Goal: Task Accomplishment & Management: Complete application form

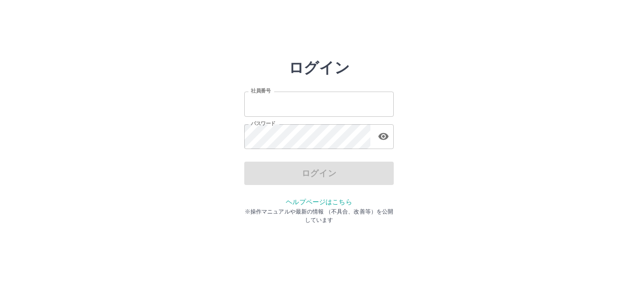
type input "*******"
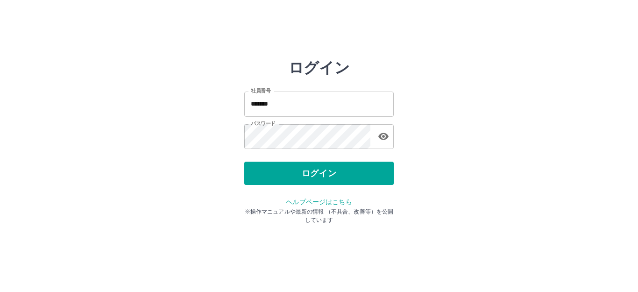
click at [350, 181] on div "ログイン" at bounding box center [318, 173] width 149 height 23
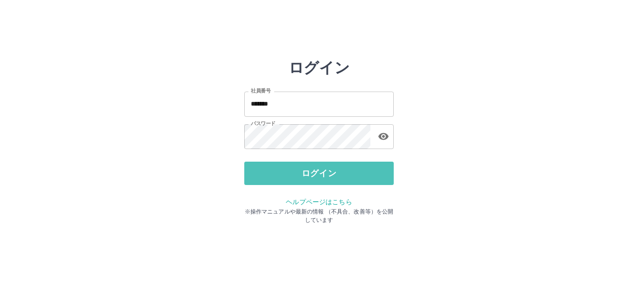
click at [350, 181] on button "ログイン" at bounding box center [318, 173] width 149 height 23
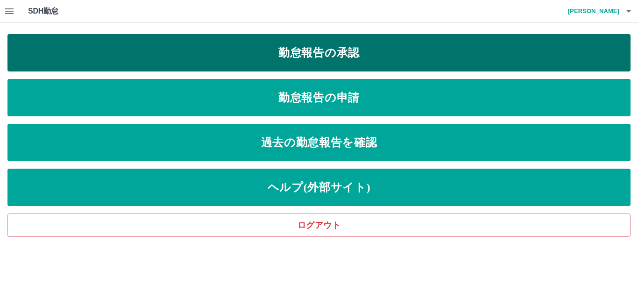
click at [334, 54] on link "勤怠報告の承認" at bounding box center [318, 52] width 623 height 37
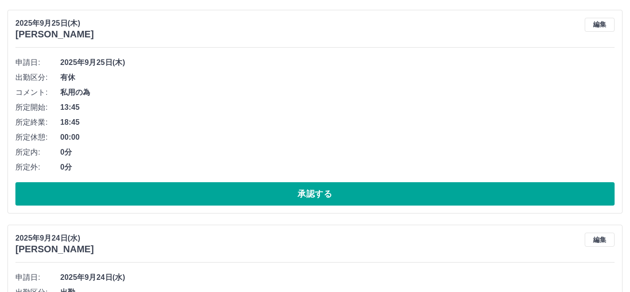
scroll to position [187, 0]
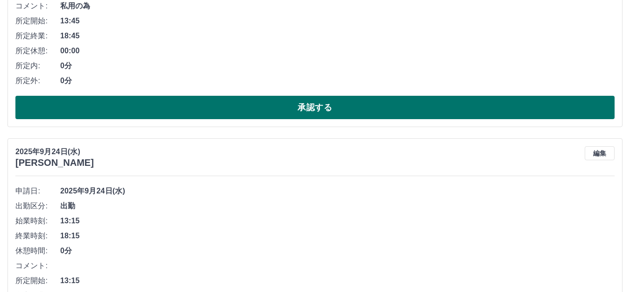
click at [263, 98] on button "承認する" at bounding box center [314, 107] width 599 height 23
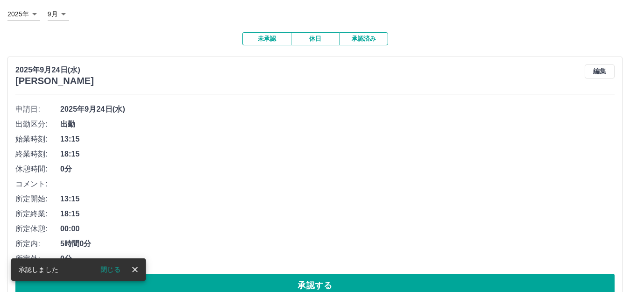
scroll to position [140, 0]
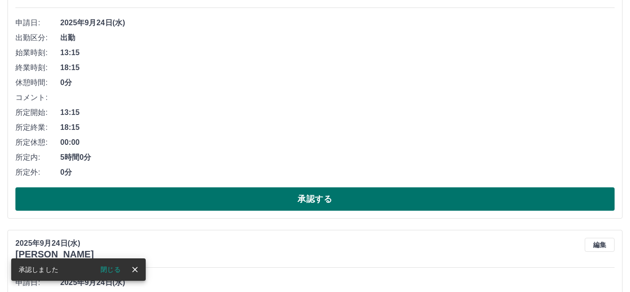
click at [361, 199] on button "承認する" at bounding box center [314, 198] width 599 height 23
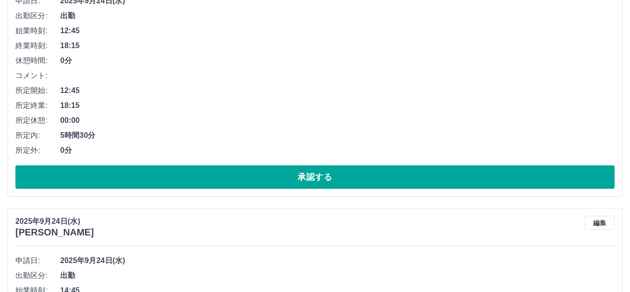
scroll to position [234, 0]
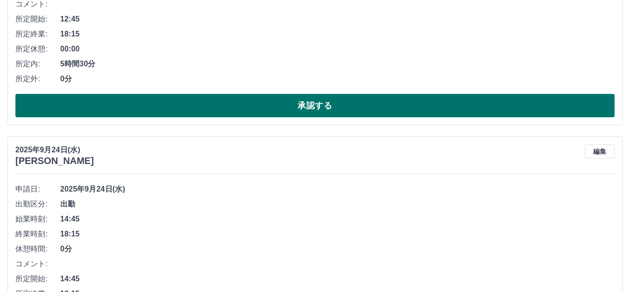
click at [379, 104] on button "承認する" at bounding box center [314, 105] width 599 height 23
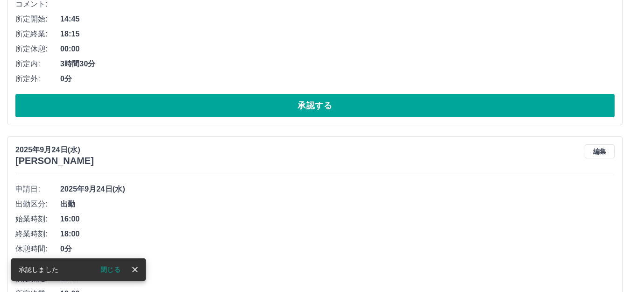
scroll to position [0, 0]
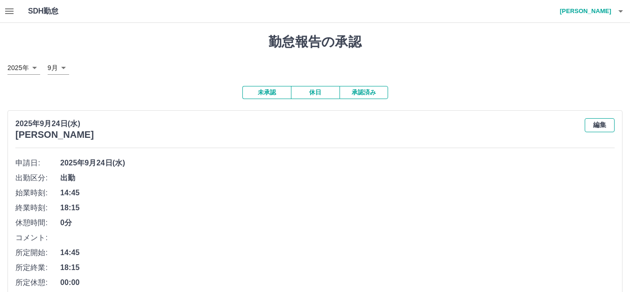
click at [605, 126] on button "編集" at bounding box center [600, 125] width 30 height 14
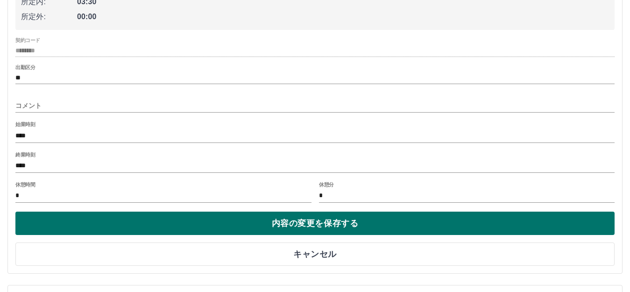
scroll to position [234, 0]
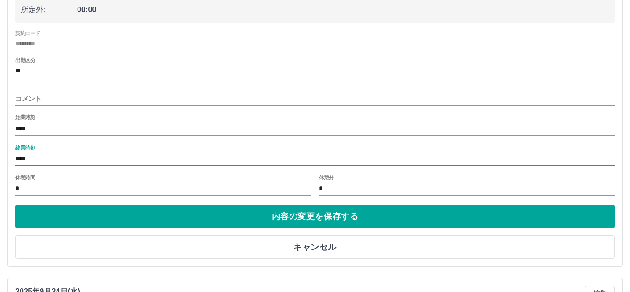
click at [39, 161] on input "****" at bounding box center [314, 159] width 599 height 14
type input "****"
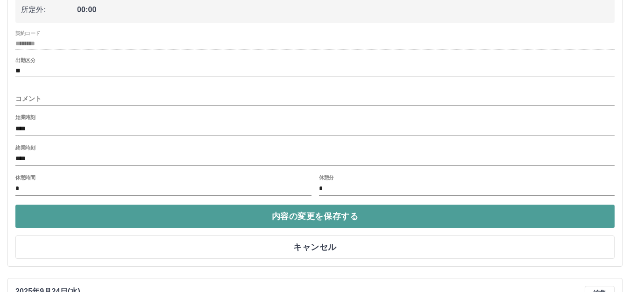
click at [266, 221] on button "内容の変更を保存する" at bounding box center [314, 216] width 599 height 23
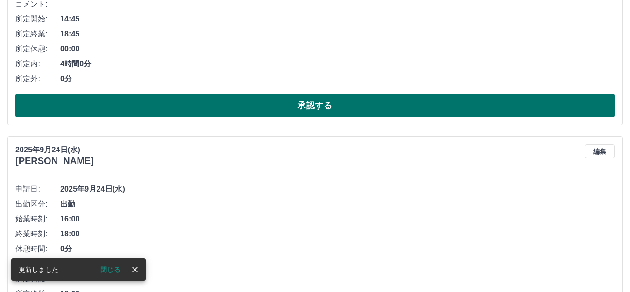
click at [301, 105] on button "承認する" at bounding box center [314, 105] width 599 height 23
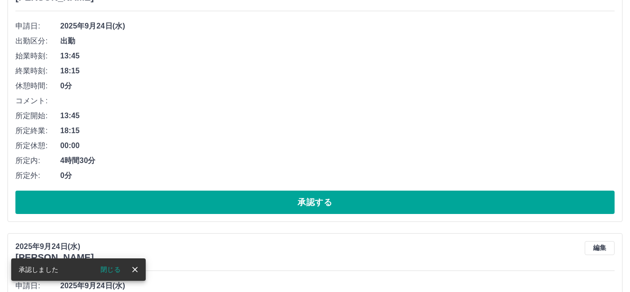
scroll to position [2123, 0]
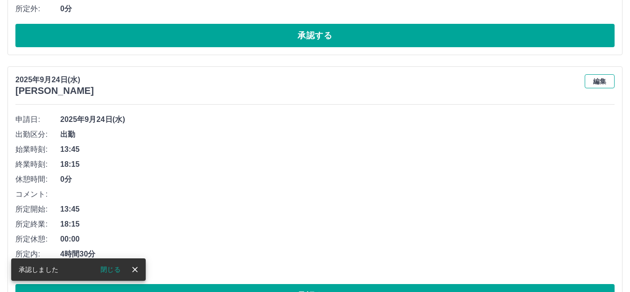
click at [604, 83] on button "編集" at bounding box center [600, 81] width 30 height 14
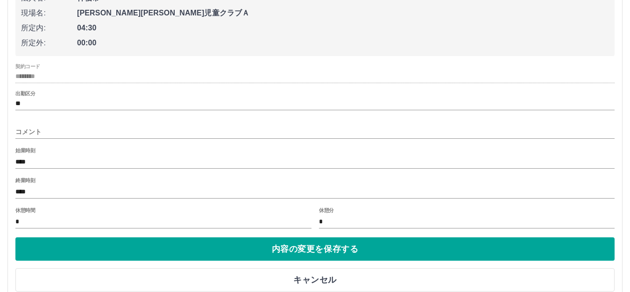
scroll to position [2263, 0]
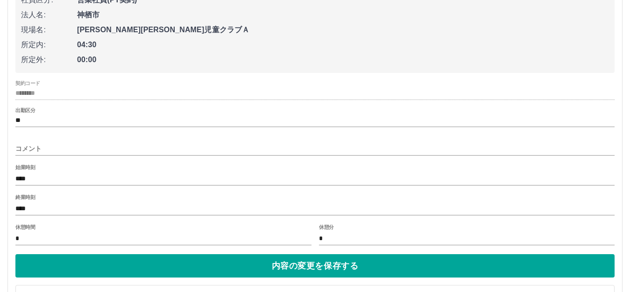
click at [39, 211] on input "****" at bounding box center [314, 209] width 599 height 14
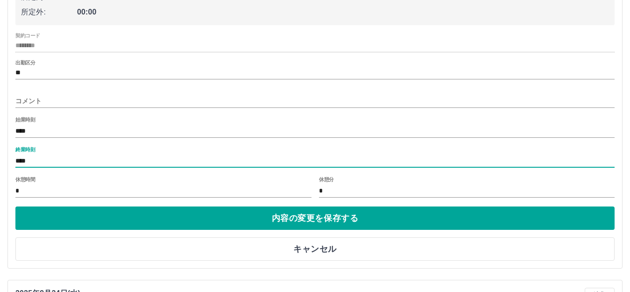
scroll to position [2356, 0]
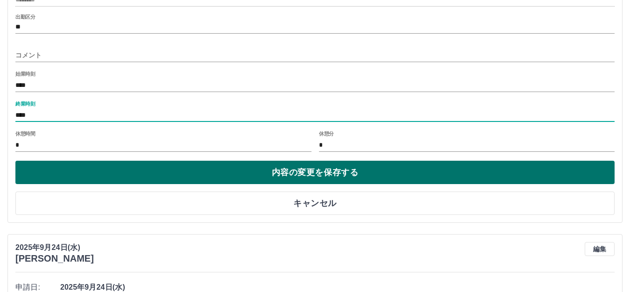
type input "****"
click at [180, 175] on button "内容の変更を保存する" at bounding box center [314, 172] width 599 height 23
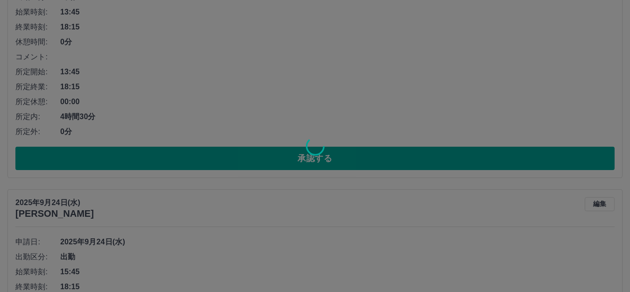
scroll to position [2169, 0]
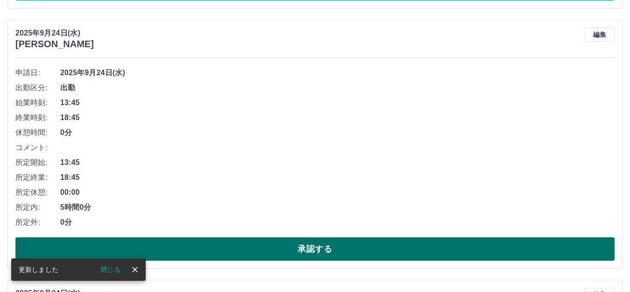
click at [239, 245] on button "承認する" at bounding box center [314, 248] width 599 height 23
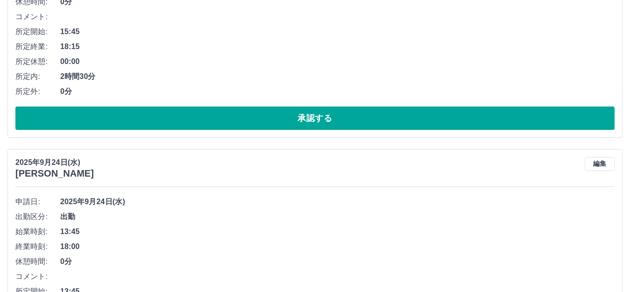
scroll to position [2310, 0]
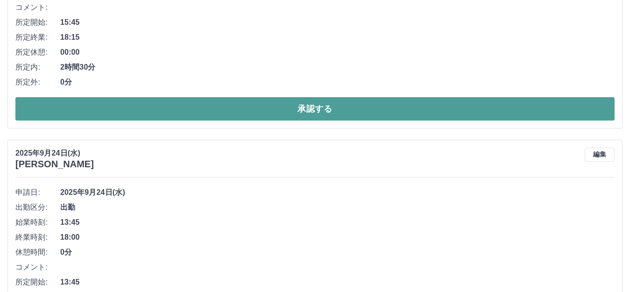
click at [252, 105] on button "承認する" at bounding box center [314, 108] width 599 height 23
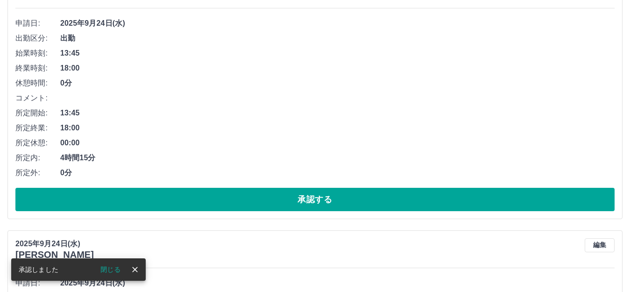
scroll to position [2236, 0]
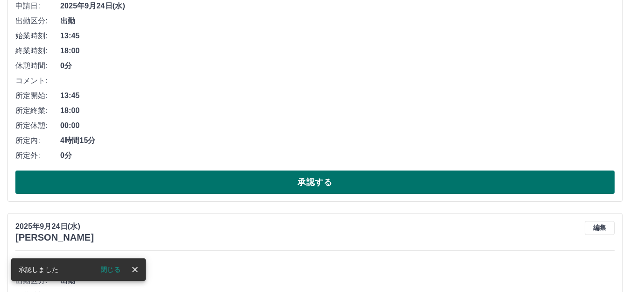
click at [308, 180] on button "承認する" at bounding box center [314, 182] width 599 height 23
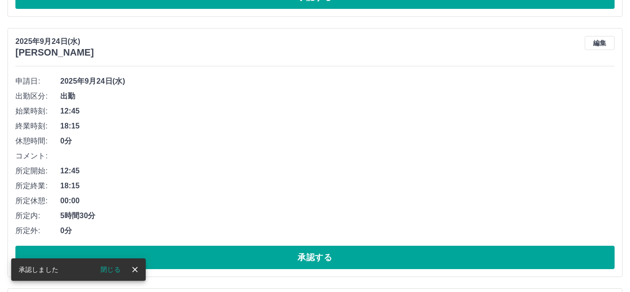
scroll to position [2163, 0]
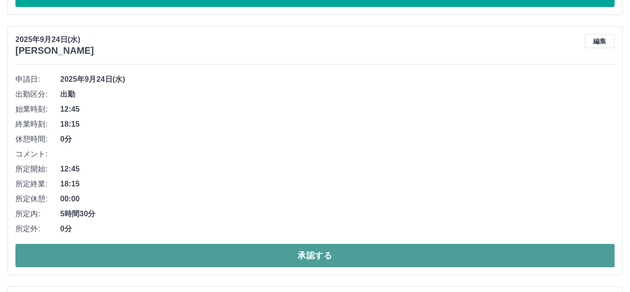
click at [323, 258] on button "承認する" at bounding box center [314, 255] width 599 height 23
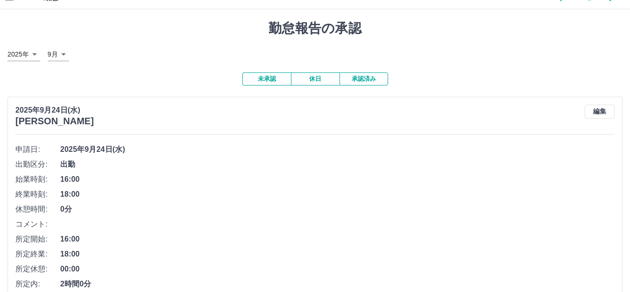
scroll to position [93, 0]
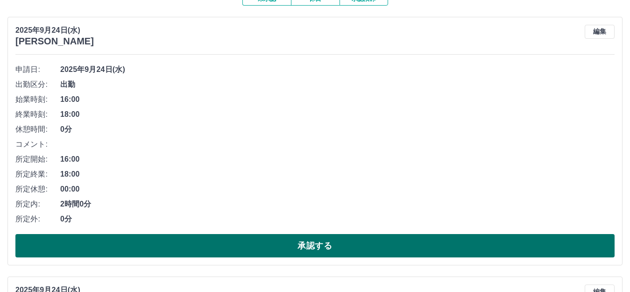
click at [304, 245] on button "承認する" at bounding box center [314, 245] width 599 height 23
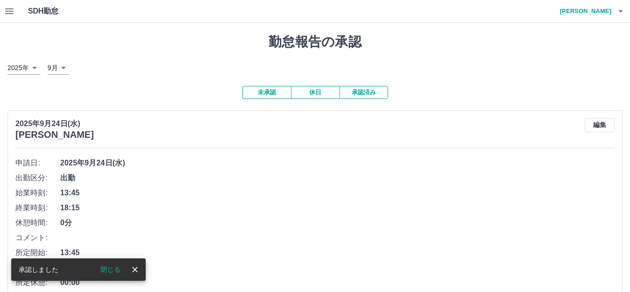
scroll to position [140, 0]
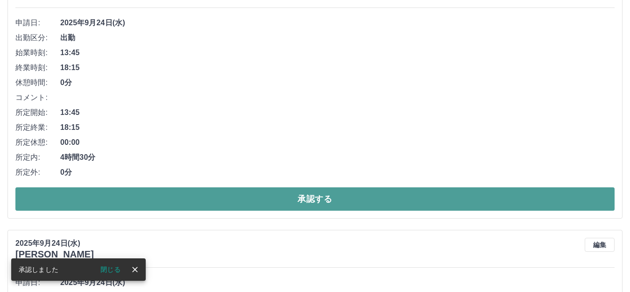
click at [288, 203] on button "承認する" at bounding box center [314, 198] width 599 height 23
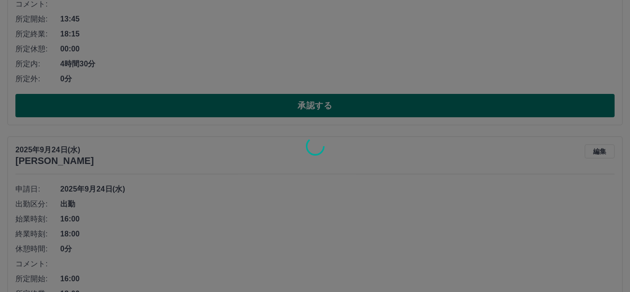
scroll to position [0, 0]
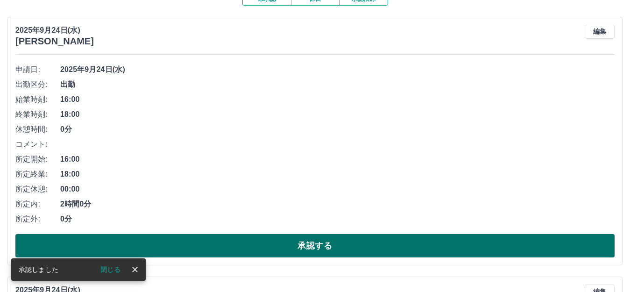
click at [299, 245] on button "承認する" at bounding box center [314, 245] width 599 height 23
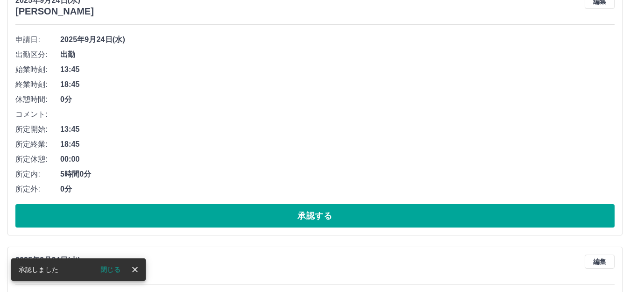
scroll to position [140, 0]
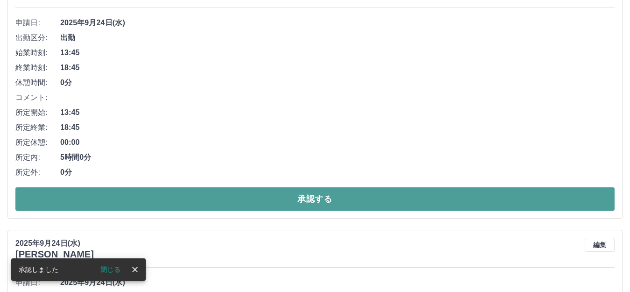
click at [254, 195] on button "承認する" at bounding box center [314, 198] width 599 height 23
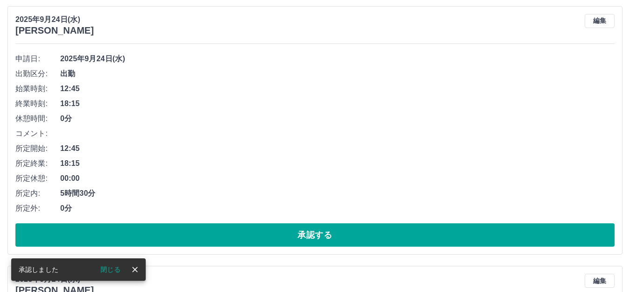
scroll to position [187, 0]
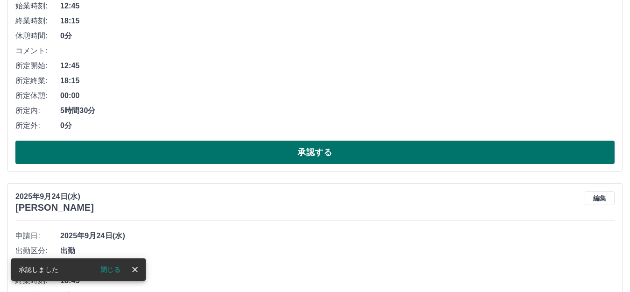
click at [273, 150] on button "承認する" at bounding box center [314, 152] width 599 height 23
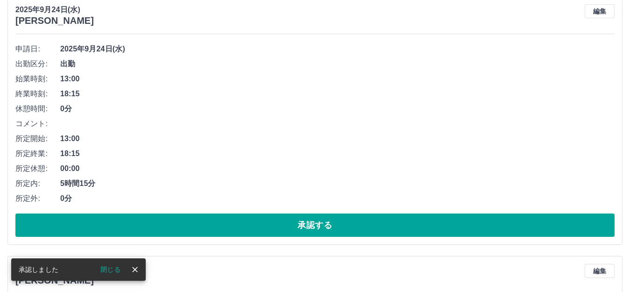
scroll to position [114, 0]
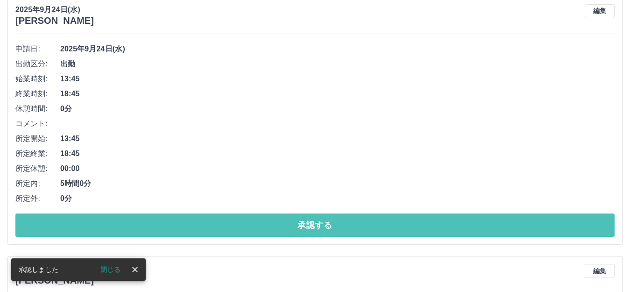
click at [293, 227] on button "承認する" at bounding box center [314, 224] width 599 height 23
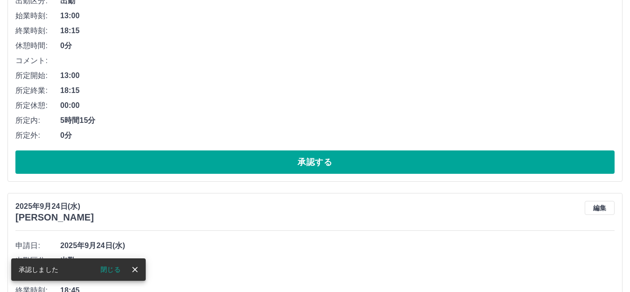
scroll to position [187, 0]
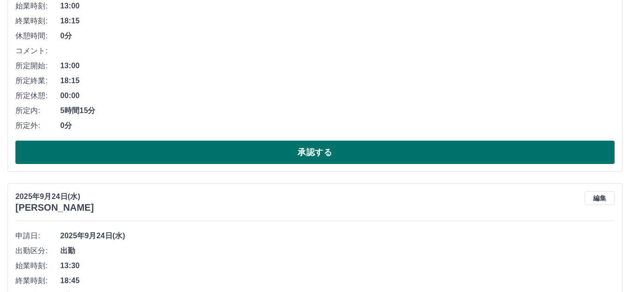
click at [284, 155] on button "承認する" at bounding box center [314, 152] width 599 height 23
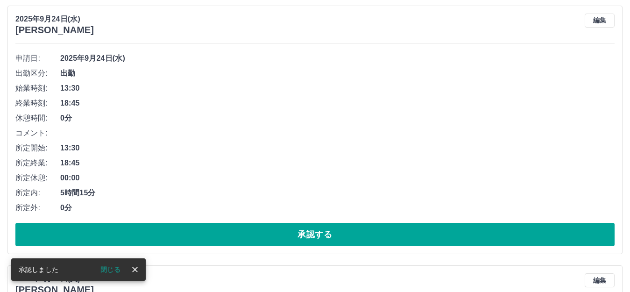
scroll to position [140, 0]
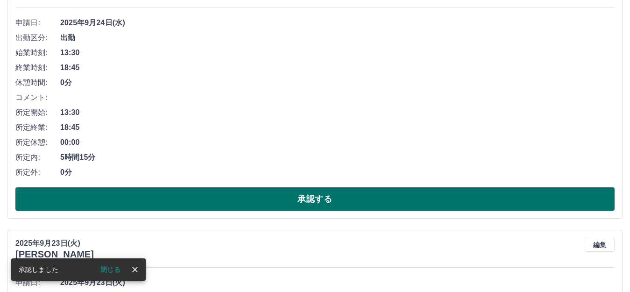
click at [292, 202] on button "承認する" at bounding box center [314, 198] width 599 height 23
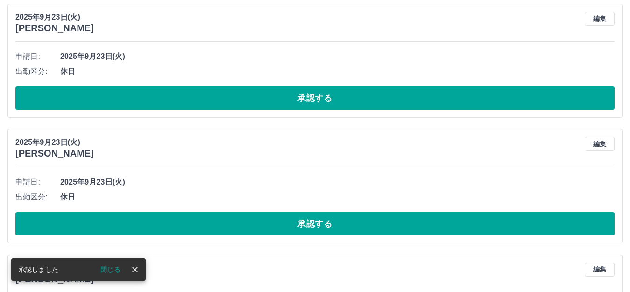
scroll to position [0, 0]
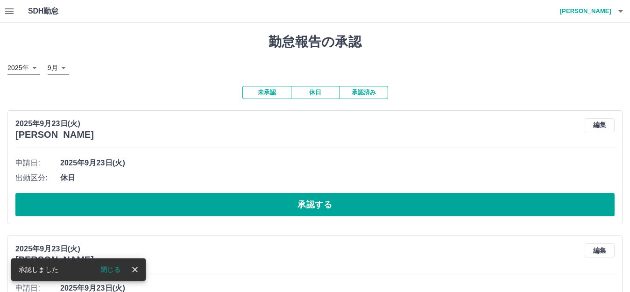
click at [290, 203] on button "承認する" at bounding box center [314, 204] width 599 height 23
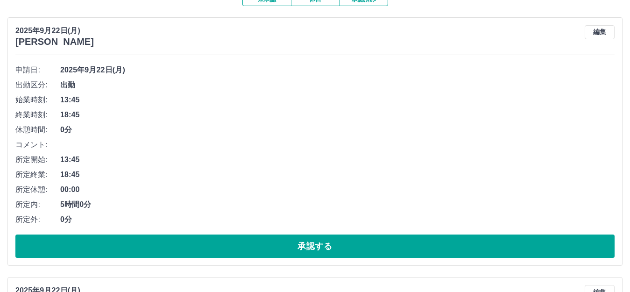
scroll to position [93, 0]
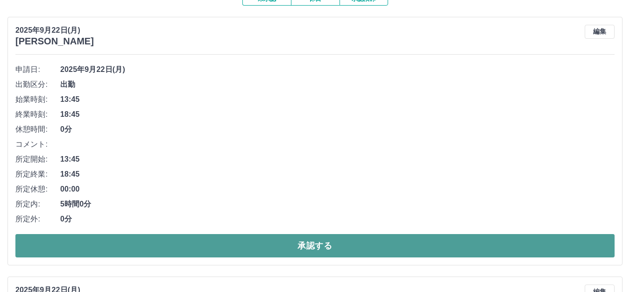
click at [286, 248] on button "承認する" at bounding box center [314, 245] width 599 height 23
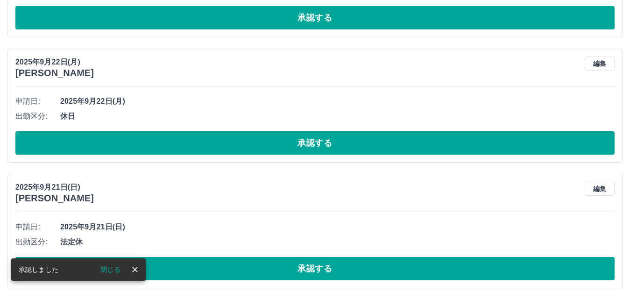
scroll to position [0, 0]
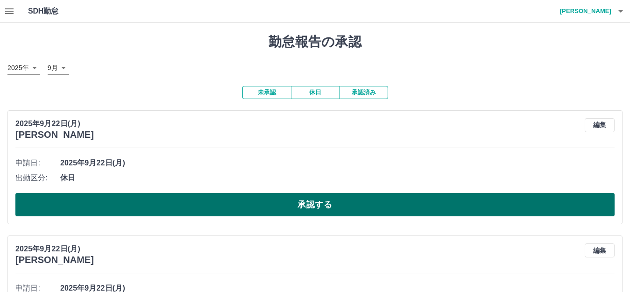
click at [142, 201] on button "承認する" at bounding box center [314, 204] width 599 height 23
click at [160, 202] on button "承認する" at bounding box center [314, 204] width 599 height 23
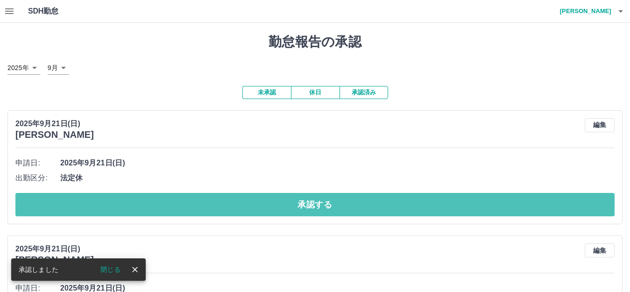
click at [160, 202] on button "承認する" at bounding box center [314, 204] width 599 height 23
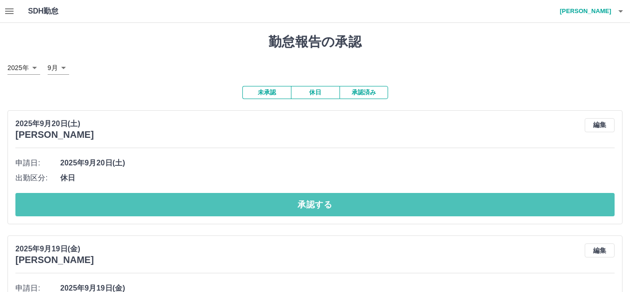
click at [160, 202] on button "承認する" at bounding box center [314, 204] width 599 height 23
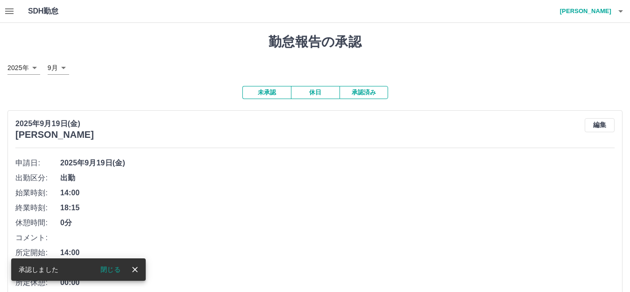
click at [7, 11] on icon "button" at bounding box center [9, 11] width 8 height 6
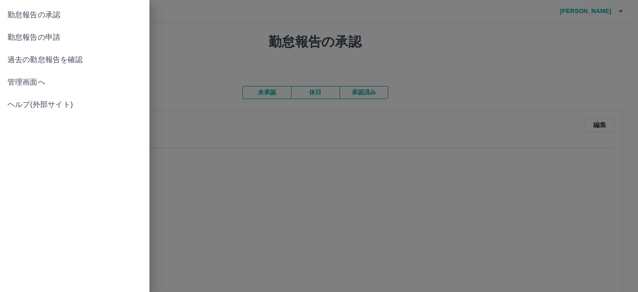
click at [193, 91] on div at bounding box center [319, 146] width 638 height 292
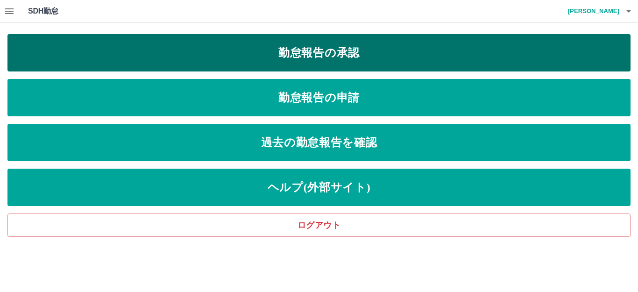
click at [218, 50] on link "勤怠報告の承認" at bounding box center [318, 52] width 623 height 37
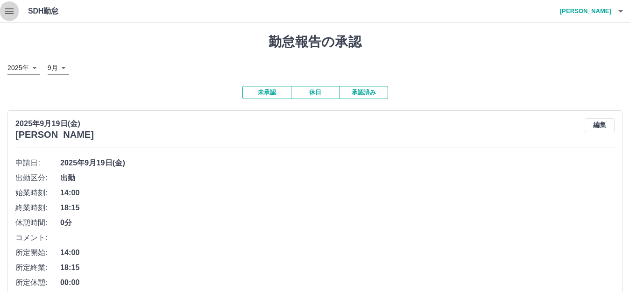
click at [10, 14] on icon "button" at bounding box center [9, 11] width 8 height 6
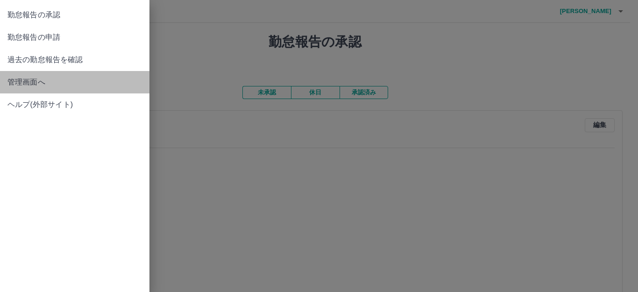
click at [27, 82] on span "管理画面へ" at bounding box center [74, 82] width 135 height 11
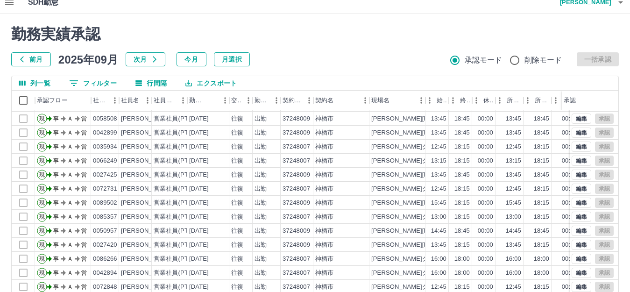
scroll to position [103, 0]
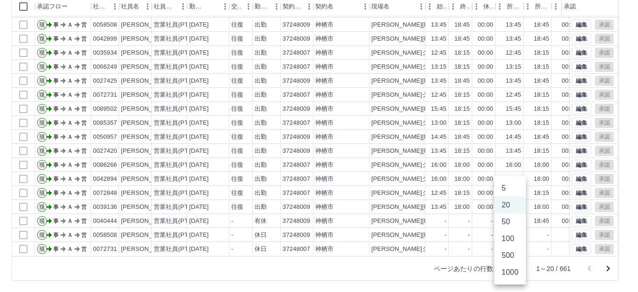
click at [514, 269] on body "SDH勤怠 岡田　優子 勤務実績承認 前月 2025年09月 次月 今月 月選択 承認モード 削除モード 一括承認 列一覧 0 フィルター 行間隔 エクスポー…" at bounding box center [319, 94] width 638 height 395
click at [513, 272] on li "1000" at bounding box center [510, 272] width 32 height 17
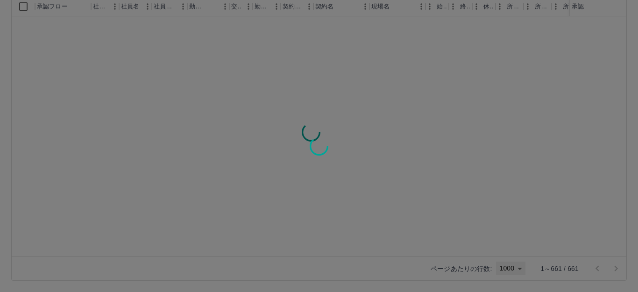
type input "****"
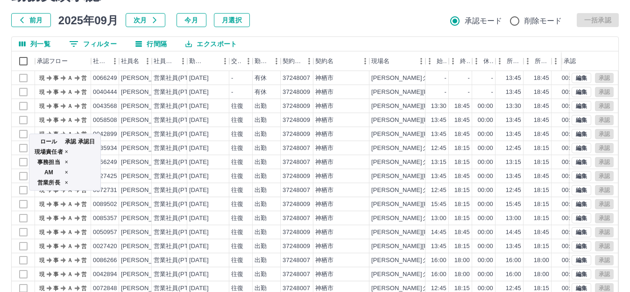
scroll to position [0, 0]
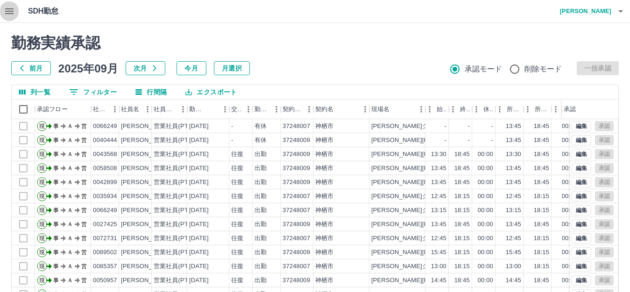
click at [8, 11] on icon "button" at bounding box center [9, 11] width 8 height 6
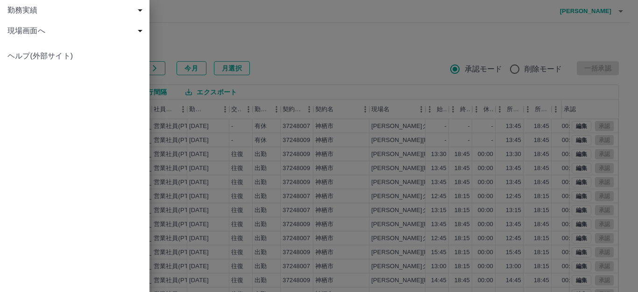
click at [192, 14] on div at bounding box center [319, 146] width 638 height 292
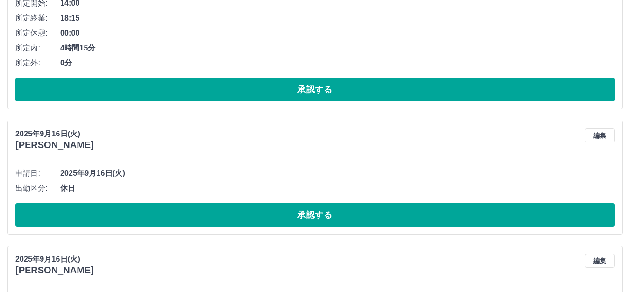
scroll to position [374, 0]
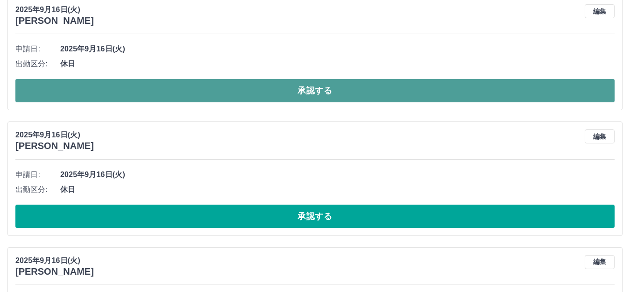
click at [172, 88] on button "承認する" at bounding box center [314, 90] width 599 height 23
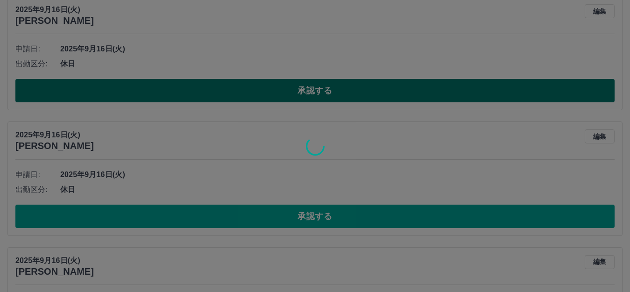
scroll to position [249, 0]
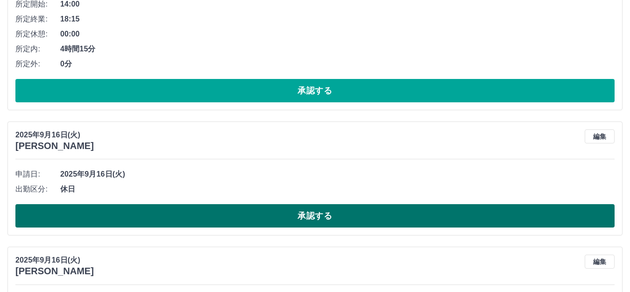
click at [218, 214] on button "承認する" at bounding box center [314, 215] width 599 height 23
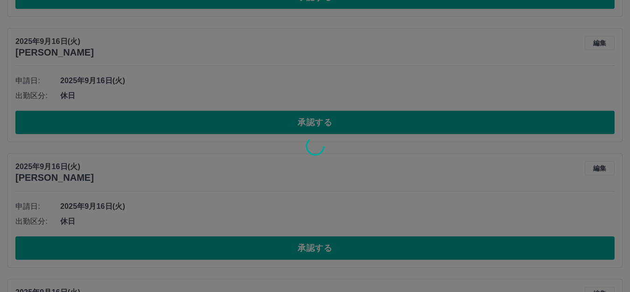
scroll to position [330, 0]
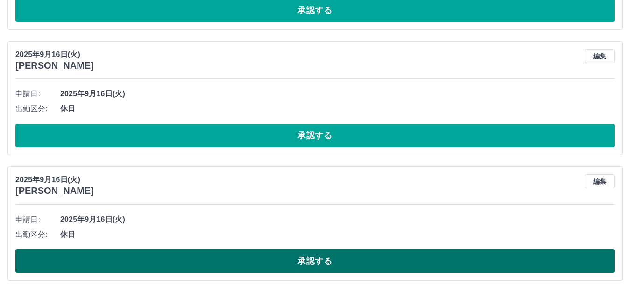
click at [252, 261] on button "承認する" at bounding box center [314, 260] width 599 height 23
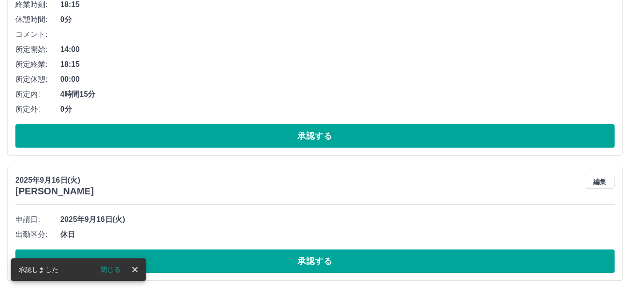
scroll to position [204, 0]
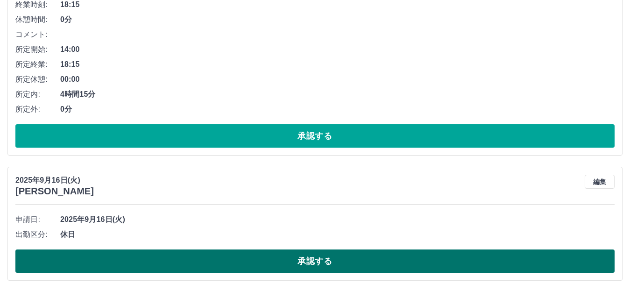
click at [313, 261] on button "承認する" at bounding box center [314, 260] width 599 height 23
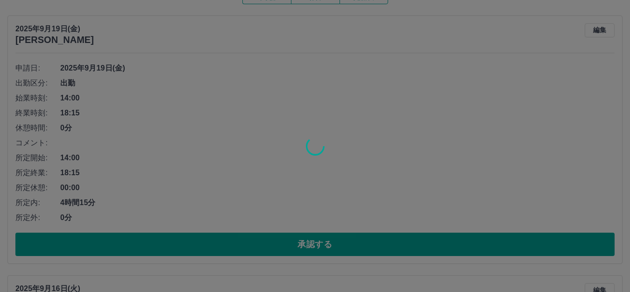
scroll to position [0, 0]
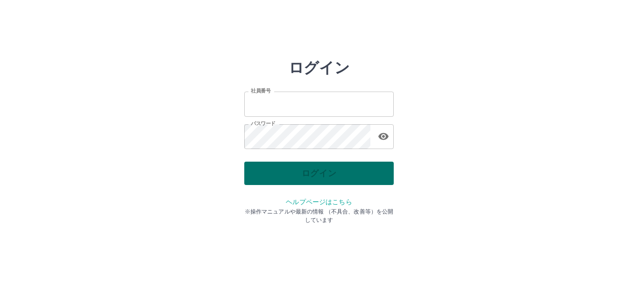
type input "*******"
click at [318, 171] on div "ログイン" at bounding box center [318, 173] width 149 height 23
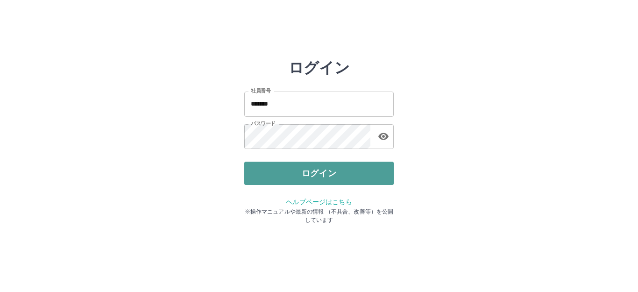
click at [299, 184] on button "ログイン" at bounding box center [318, 173] width 149 height 23
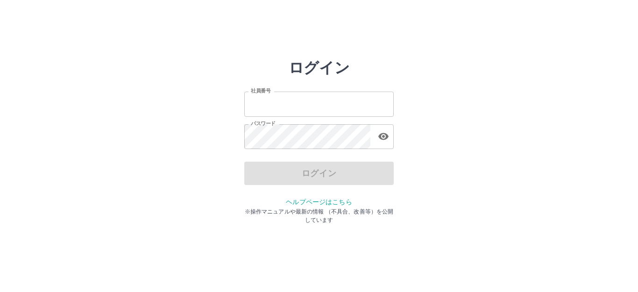
type input "*******"
click at [280, 172] on div "ログイン" at bounding box center [318, 173] width 149 height 23
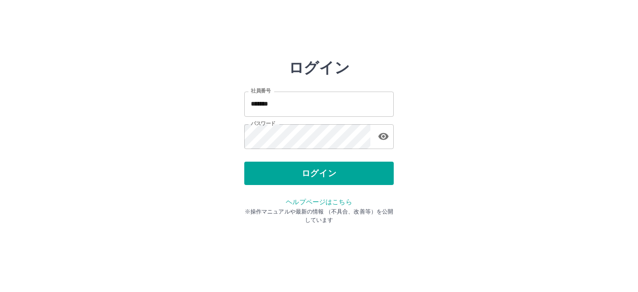
click at [280, 172] on button "ログイン" at bounding box center [318, 173] width 149 height 23
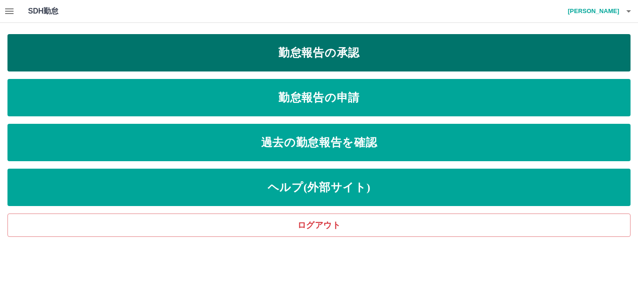
click at [327, 48] on link "勤怠報告の承認" at bounding box center [318, 52] width 623 height 37
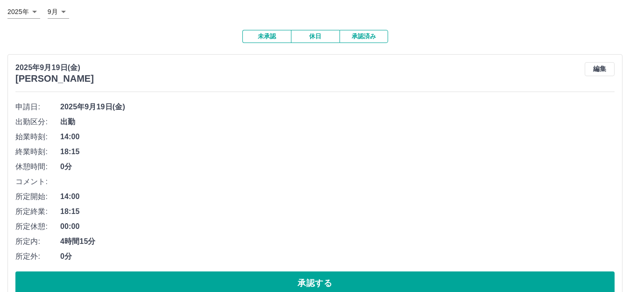
scroll to position [79, 0]
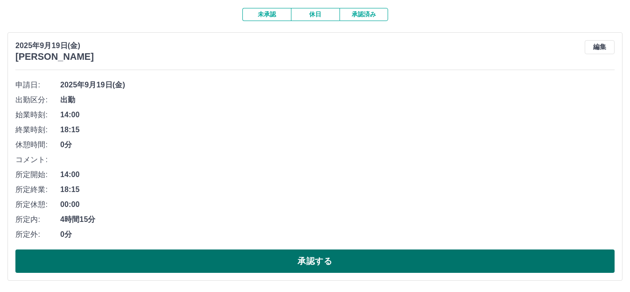
click at [338, 259] on button "承認する" at bounding box center [314, 260] width 599 height 23
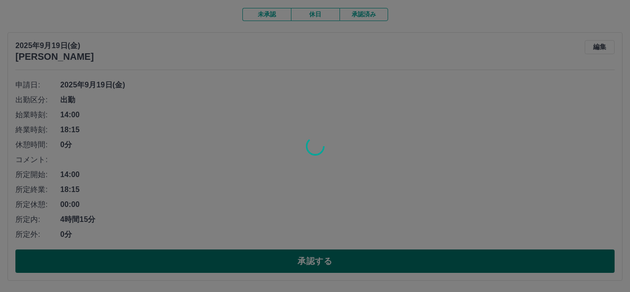
scroll to position [0, 0]
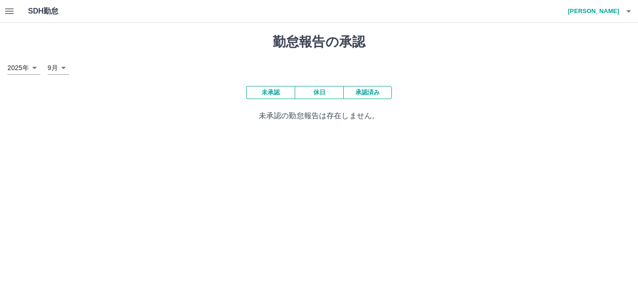
click at [11, 11] on icon "button" at bounding box center [9, 11] width 8 height 6
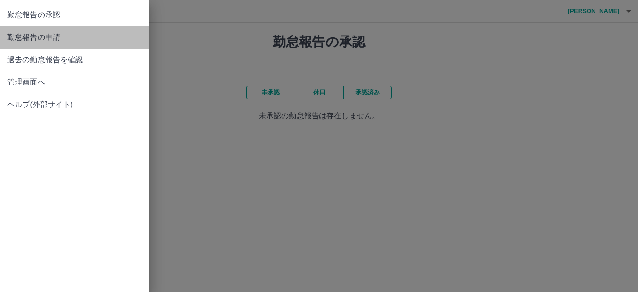
click at [46, 34] on span "勤怠報告の申請" at bounding box center [74, 37] width 135 height 11
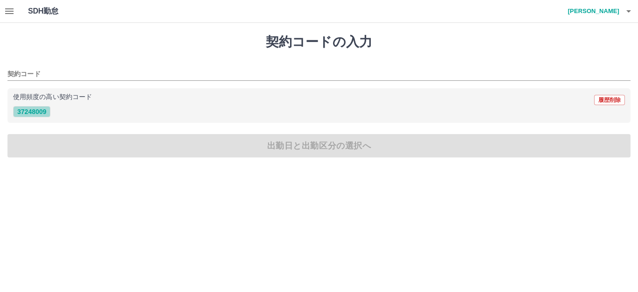
click at [30, 110] on button "37248009" at bounding box center [31, 111] width 37 height 11
type input "********"
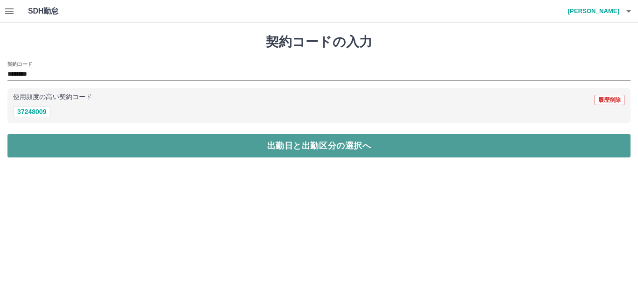
click at [68, 144] on button "出勤日と出勤区分の選択へ" at bounding box center [318, 145] width 623 height 23
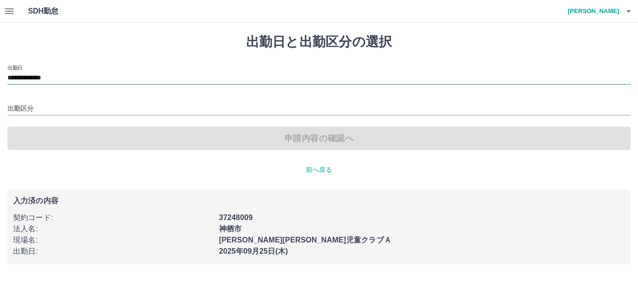
click at [74, 78] on input "**********" at bounding box center [318, 78] width 623 height 12
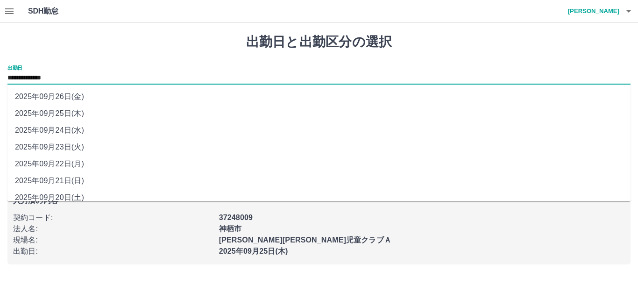
click at [57, 114] on li "2025年09月25日(木)" at bounding box center [318, 113] width 623 height 17
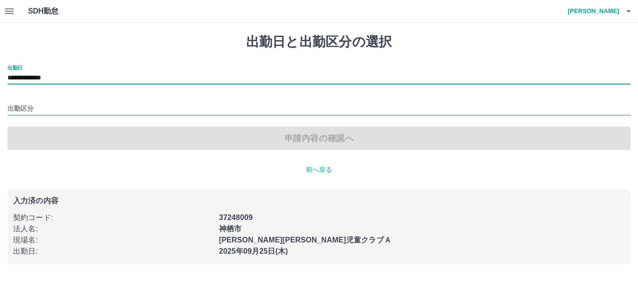
click at [49, 107] on input "出勤区分" at bounding box center [318, 109] width 623 height 12
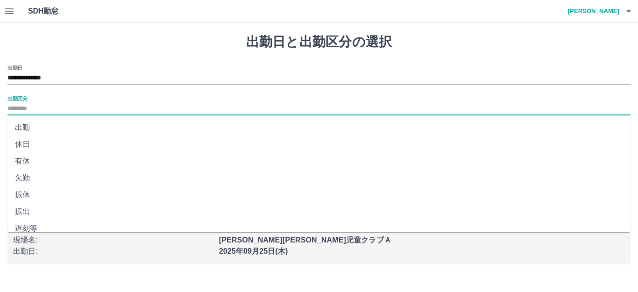
click at [25, 126] on li "出勤" at bounding box center [318, 127] width 623 height 17
type input "**"
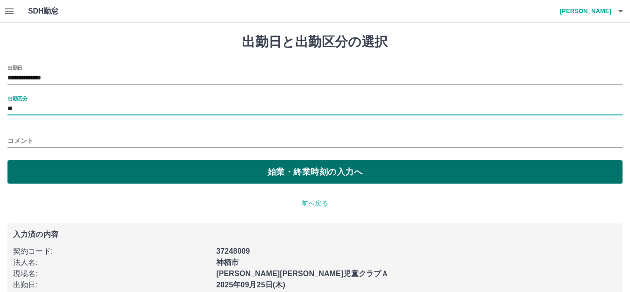
click at [61, 170] on button "始業・終業時刻の入力へ" at bounding box center [314, 171] width 615 height 23
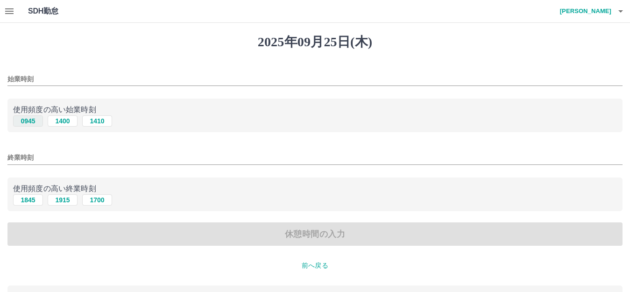
click at [29, 122] on button "0945" at bounding box center [28, 120] width 30 height 11
type input "****"
click at [32, 199] on button "1845" at bounding box center [28, 199] width 30 height 11
type input "****"
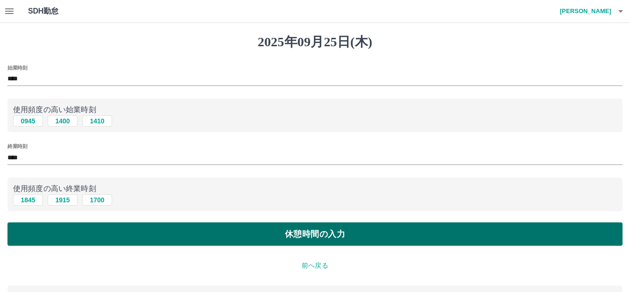
click at [228, 240] on button "休憩時間の入力" at bounding box center [314, 233] width 615 height 23
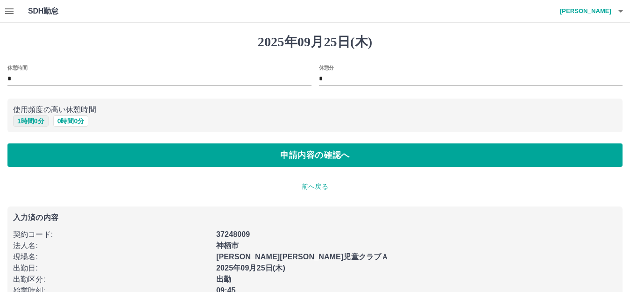
click at [28, 120] on button "1 時間 0 分" at bounding box center [31, 120] width 36 height 11
type input "*"
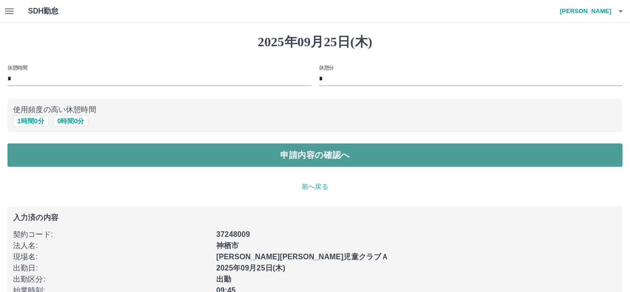
click at [178, 156] on button "申請内容の確認へ" at bounding box center [314, 154] width 615 height 23
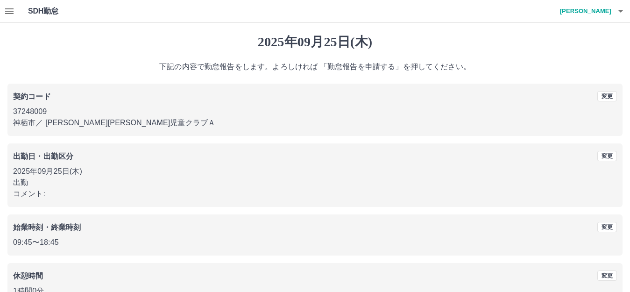
scroll to position [58, 0]
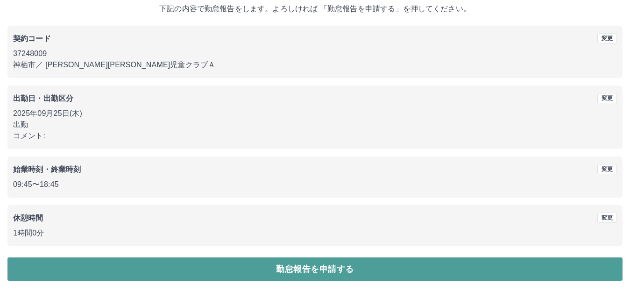
click at [343, 270] on button "勤怠報告を申請する" at bounding box center [314, 268] width 615 height 23
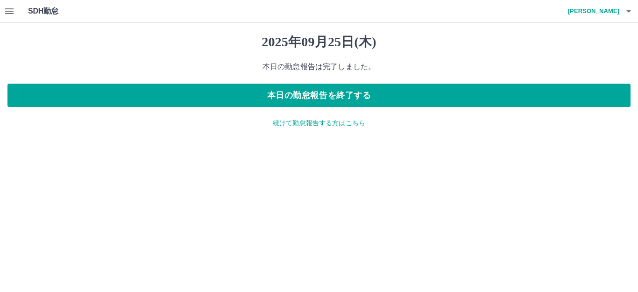
click at [327, 125] on p "続けて勤怠報告する方はこちら" at bounding box center [318, 123] width 623 height 10
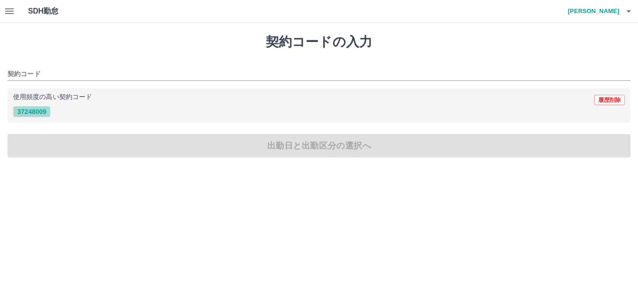
click at [32, 110] on button "37248009" at bounding box center [31, 111] width 37 height 11
type input "********"
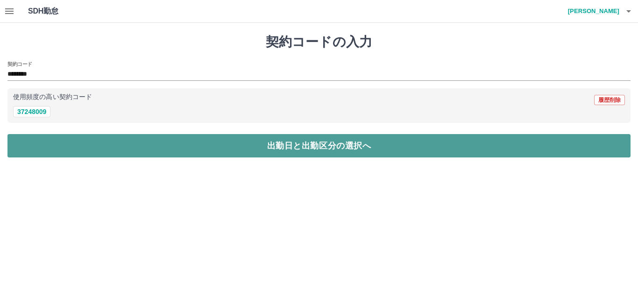
click at [81, 140] on button "出勤日と出勤区分の選択へ" at bounding box center [318, 145] width 623 height 23
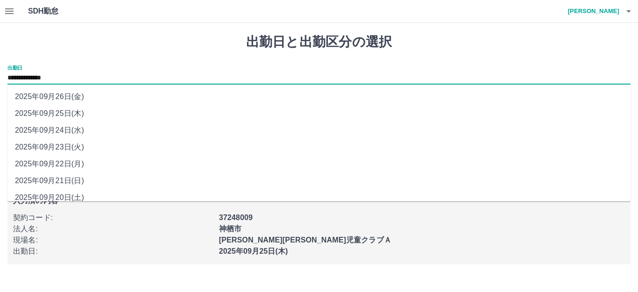
click at [82, 75] on input "**********" at bounding box center [318, 78] width 623 height 12
click at [65, 130] on li "2025年09月24日(水)" at bounding box center [318, 130] width 623 height 17
type input "**********"
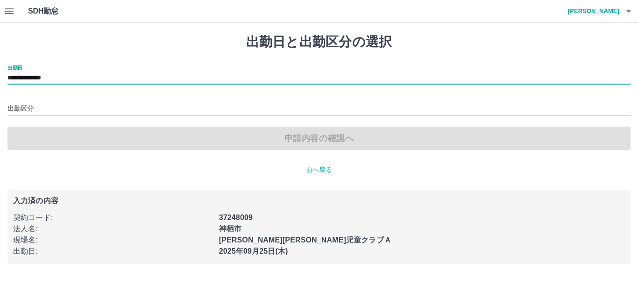
click at [51, 106] on input "出勤区分" at bounding box center [318, 109] width 623 height 12
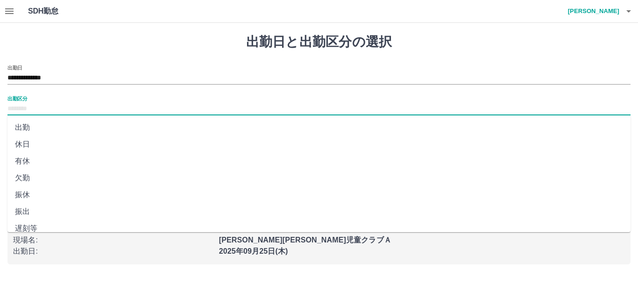
click at [29, 126] on li "出勤" at bounding box center [318, 127] width 623 height 17
type input "**"
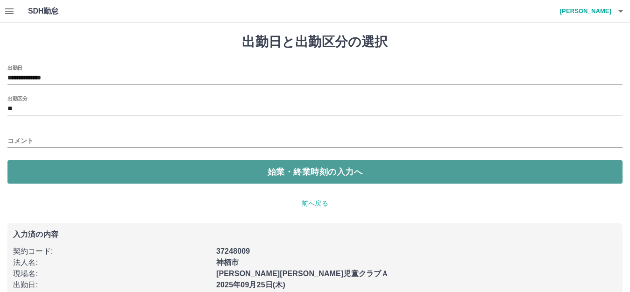
click at [69, 173] on button "始業・終業時刻の入力へ" at bounding box center [314, 171] width 615 height 23
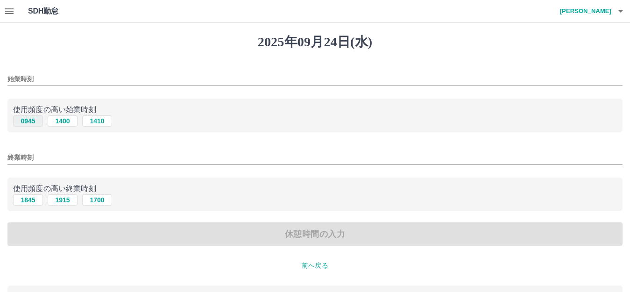
click at [30, 123] on button "0945" at bounding box center [28, 120] width 30 height 11
type input "****"
click at [33, 199] on button "1845" at bounding box center [28, 199] width 30 height 11
type input "****"
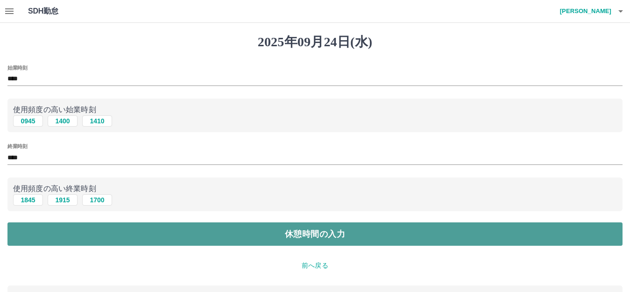
click at [173, 229] on button "休憩時間の入力" at bounding box center [314, 233] width 615 height 23
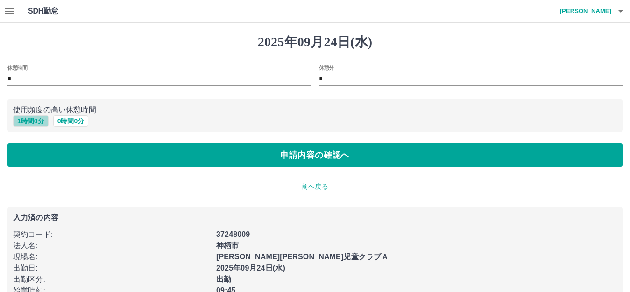
click at [40, 121] on button "1 時間 0 分" at bounding box center [31, 120] width 36 height 11
type input "*"
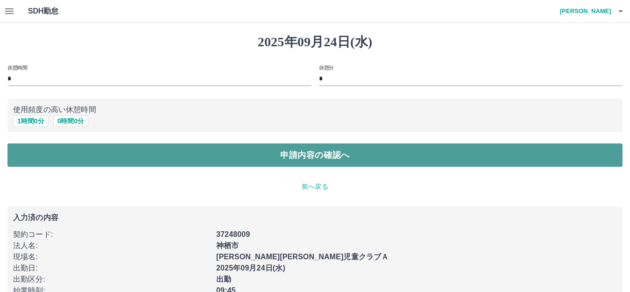
click at [117, 160] on button "申請内容の確認へ" at bounding box center [314, 154] width 615 height 23
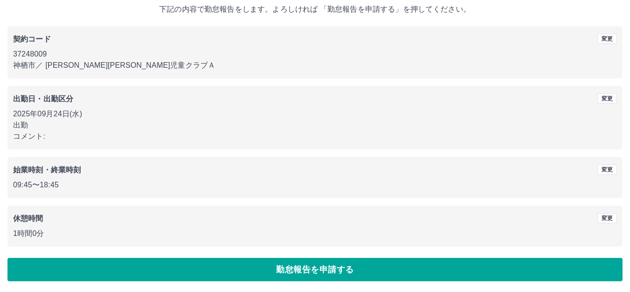
scroll to position [58, 0]
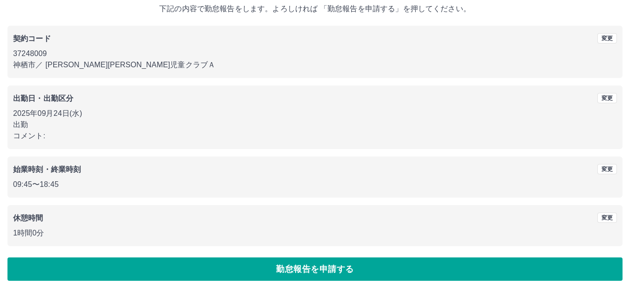
click at [357, 269] on button "勤怠報告を申請する" at bounding box center [314, 268] width 615 height 23
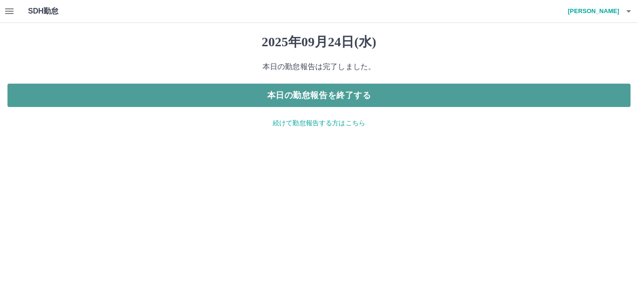
click at [268, 100] on button "本日の勤怠報告を終了する" at bounding box center [318, 95] width 623 height 23
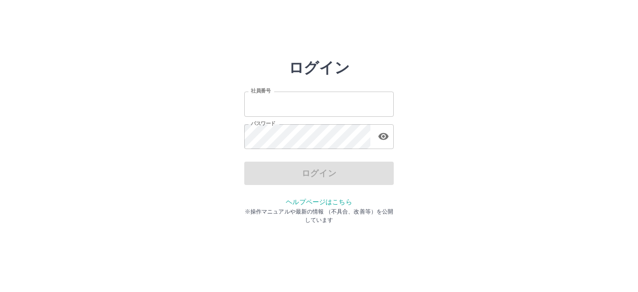
type input "*******"
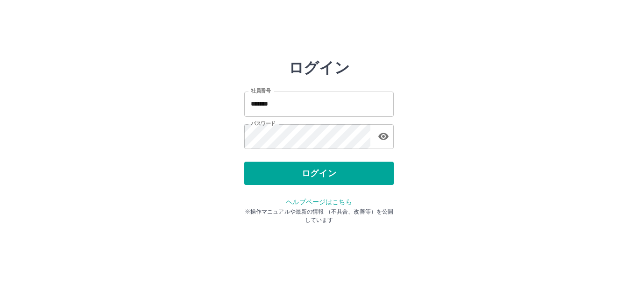
click at [329, 171] on div "ログイン" at bounding box center [318, 173] width 149 height 23
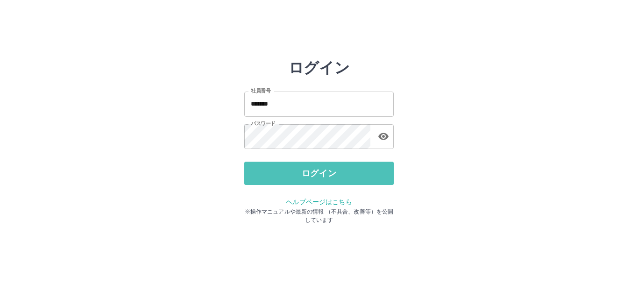
click at [329, 171] on button "ログイン" at bounding box center [318, 173] width 149 height 23
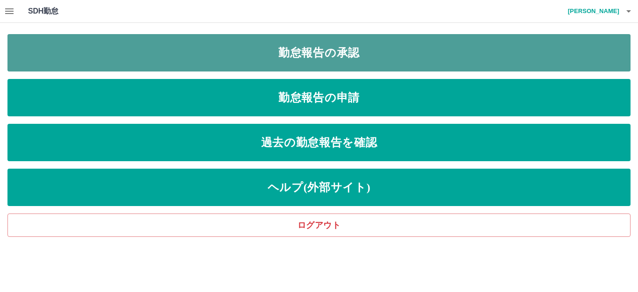
click at [341, 52] on link "勤怠報告の承認" at bounding box center [318, 52] width 623 height 37
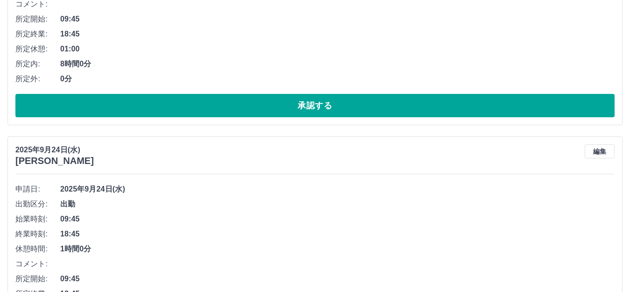
scroll to position [339, 0]
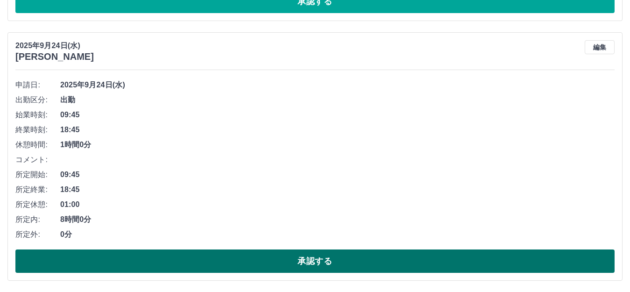
click at [340, 265] on button "承認する" at bounding box center [314, 260] width 599 height 23
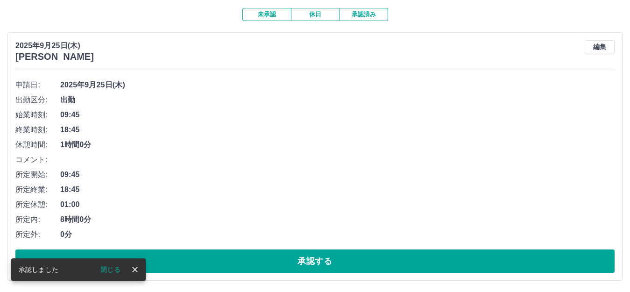
scroll to position [79, 0]
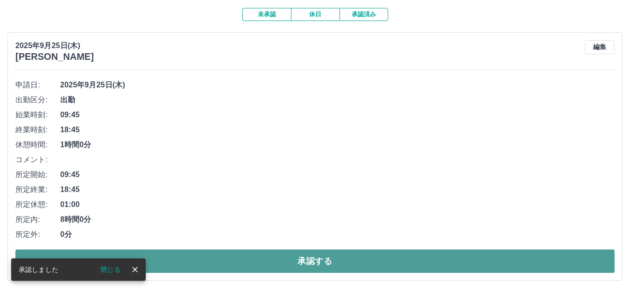
click at [344, 255] on button "承認する" at bounding box center [314, 260] width 599 height 23
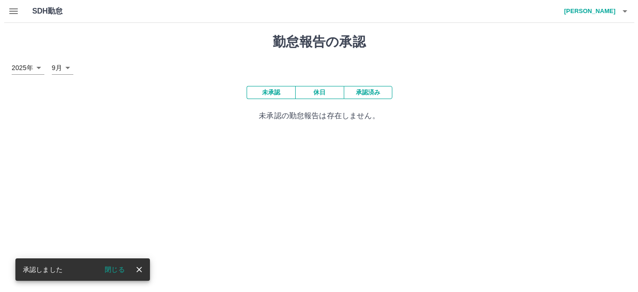
scroll to position [0, 0]
click at [7, 13] on icon "button" at bounding box center [9, 11] width 11 height 11
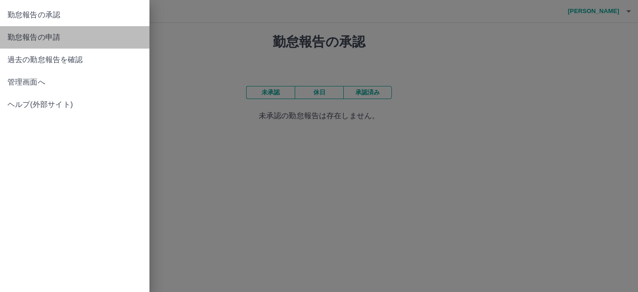
click at [52, 36] on span "勤怠報告の申請" at bounding box center [74, 37] width 135 height 11
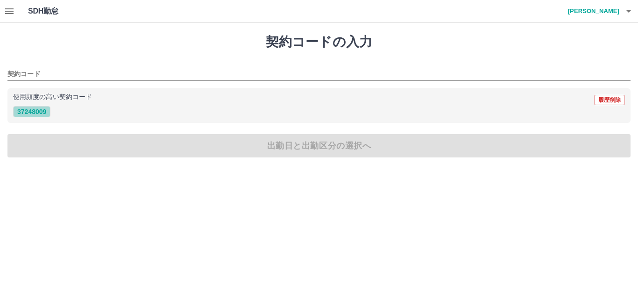
click at [41, 112] on button "37248009" at bounding box center [31, 111] width 37 height 11
type input "********"
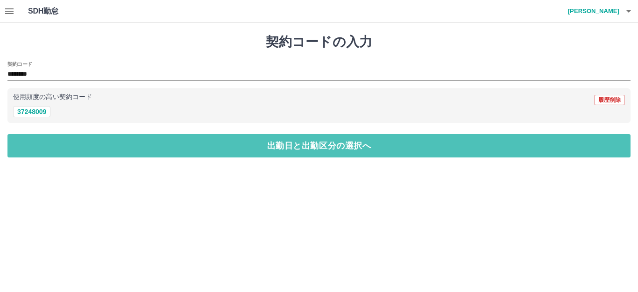
drag, startPoint x: 67, startPoint y: 145, endPoint x: 71, endPoint y: 103, distance: 42.7
click at [67, 142] on button "出勤日と出勤区分の選択へ" at bounding box center [318, 145] width 623 height 23
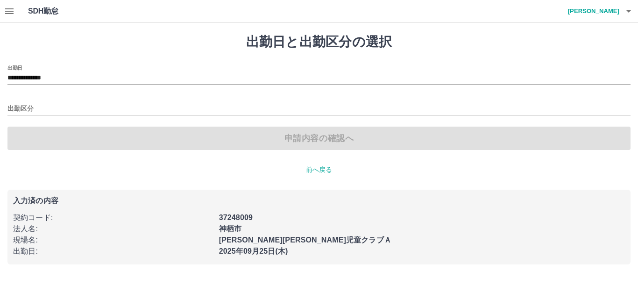
click at [77, 78] on input "**********" at bounding box center [318, 78] width 623 height 12
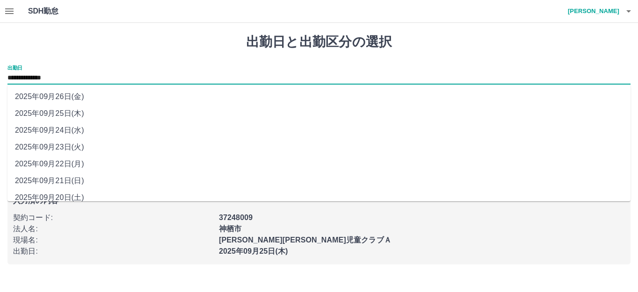
click at [74, 99] on li "2025年09月26日(金)" at bounding box center [318, 96] width 623 height 17
type input "**********"
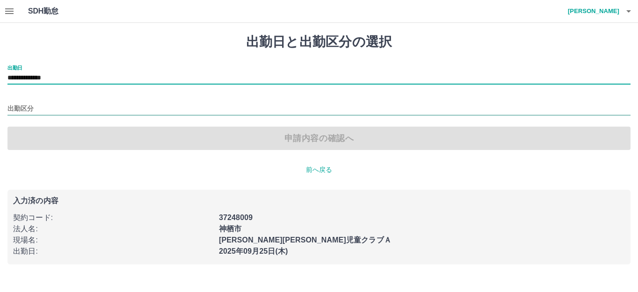
click at [55, 106] on input "出勤区分" at bounding box center [318, 109] width 623 height 12
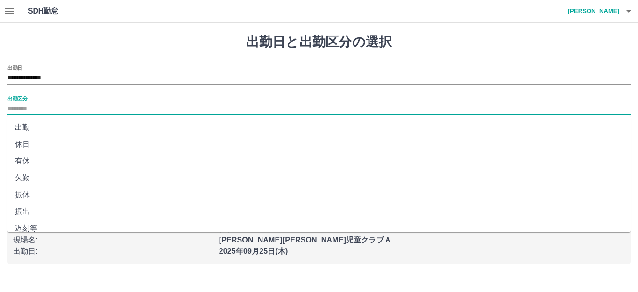
click at [25, 161] on li "有休" at bounding box center [318, 161] width 623 height 17
type input "**"
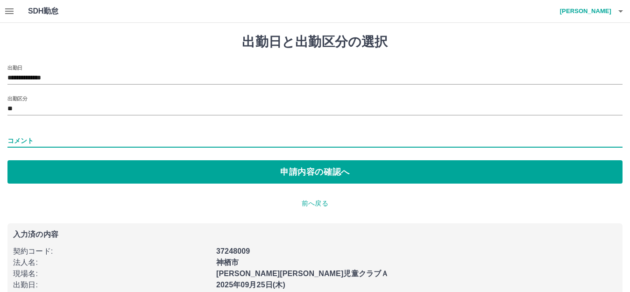
click at [34, 140] on input "コメント" at bounding box center [314, 141] width 615 height 14
type input "****"
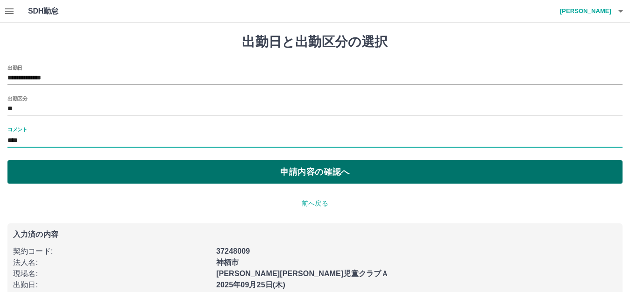
click at [95, 171] on button "申請内容の確認へ" at bounding box center [314, 171] width 615 height 23
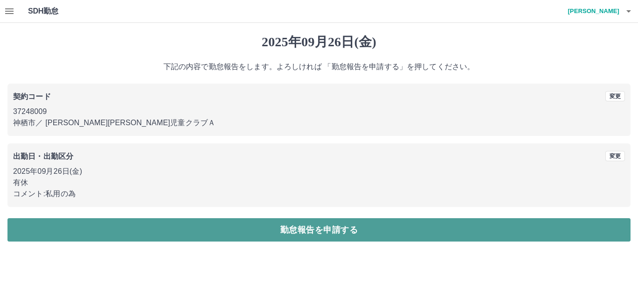
click at [371, 228] on button "勤怠報告を申請する" at bounding box center [318, 229] width 623 height 23
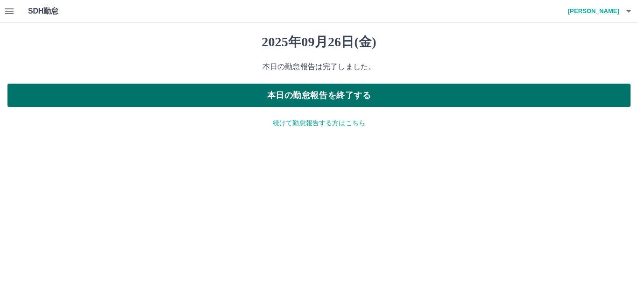
click at [344, 94] on button "本日の勤怠報告を終了する" at bounding box center [318, 95] width 623 height 23
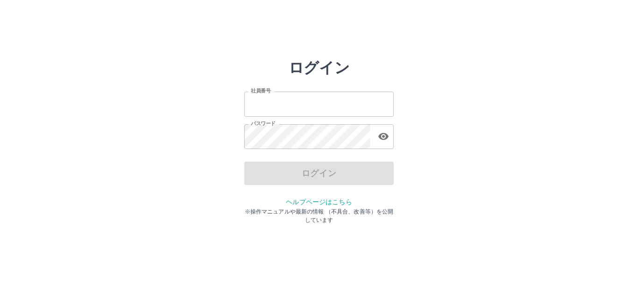
type input "*******"
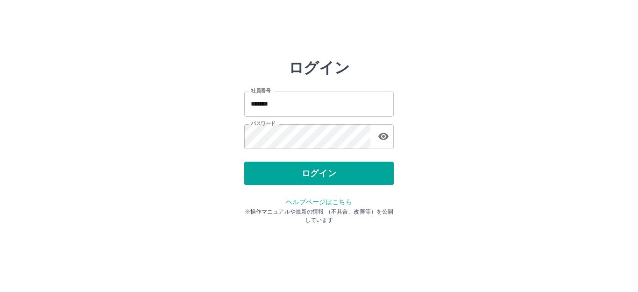
click at [356, 168] on div "ログイン" at bounding box center [318, 173] width 149 height 23
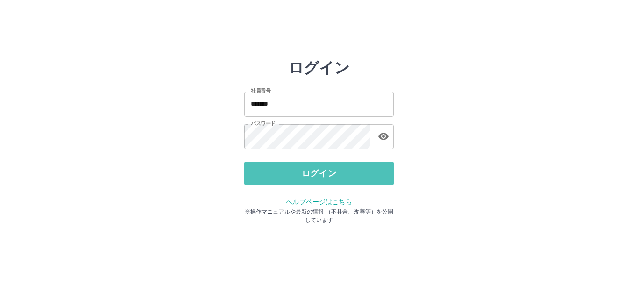
click at [356, 168] on button "ログイン" at bounding box center [318, 173] width 149 height 23
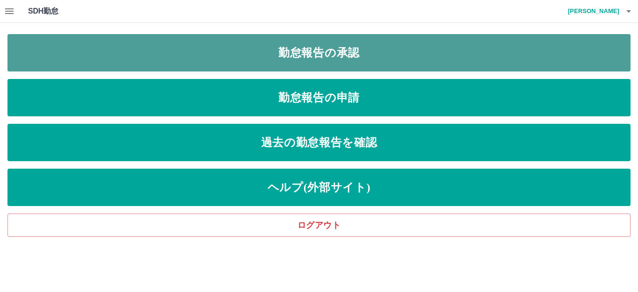
click at [325, 59] on link "勤怠報告の承認" at bounding box center [318, 52] width 623 height 37
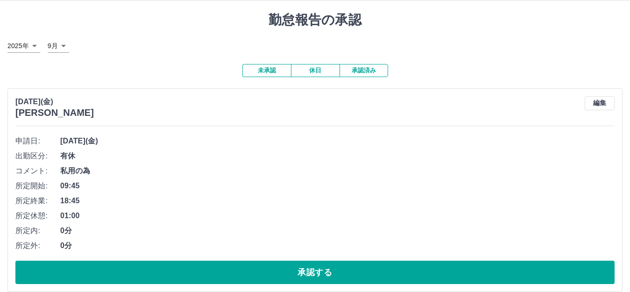
scroll to position [34, 0]
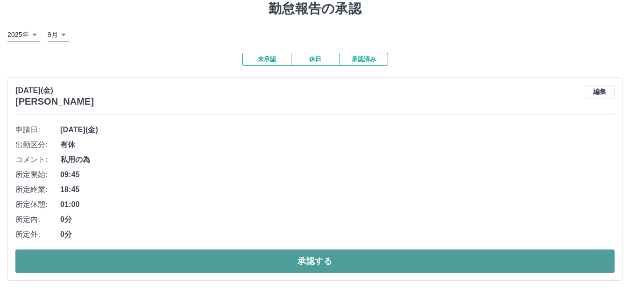
click at [267, 256] on button "承認する" at bounding box center [314, 260] width 599 height 23
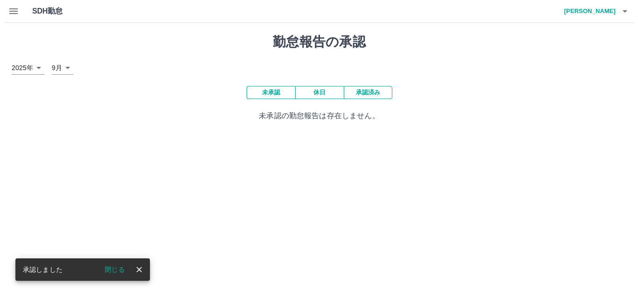
scroll to position [0, 0]
